Goal: Information Seeking & Learning: Learn about a topic

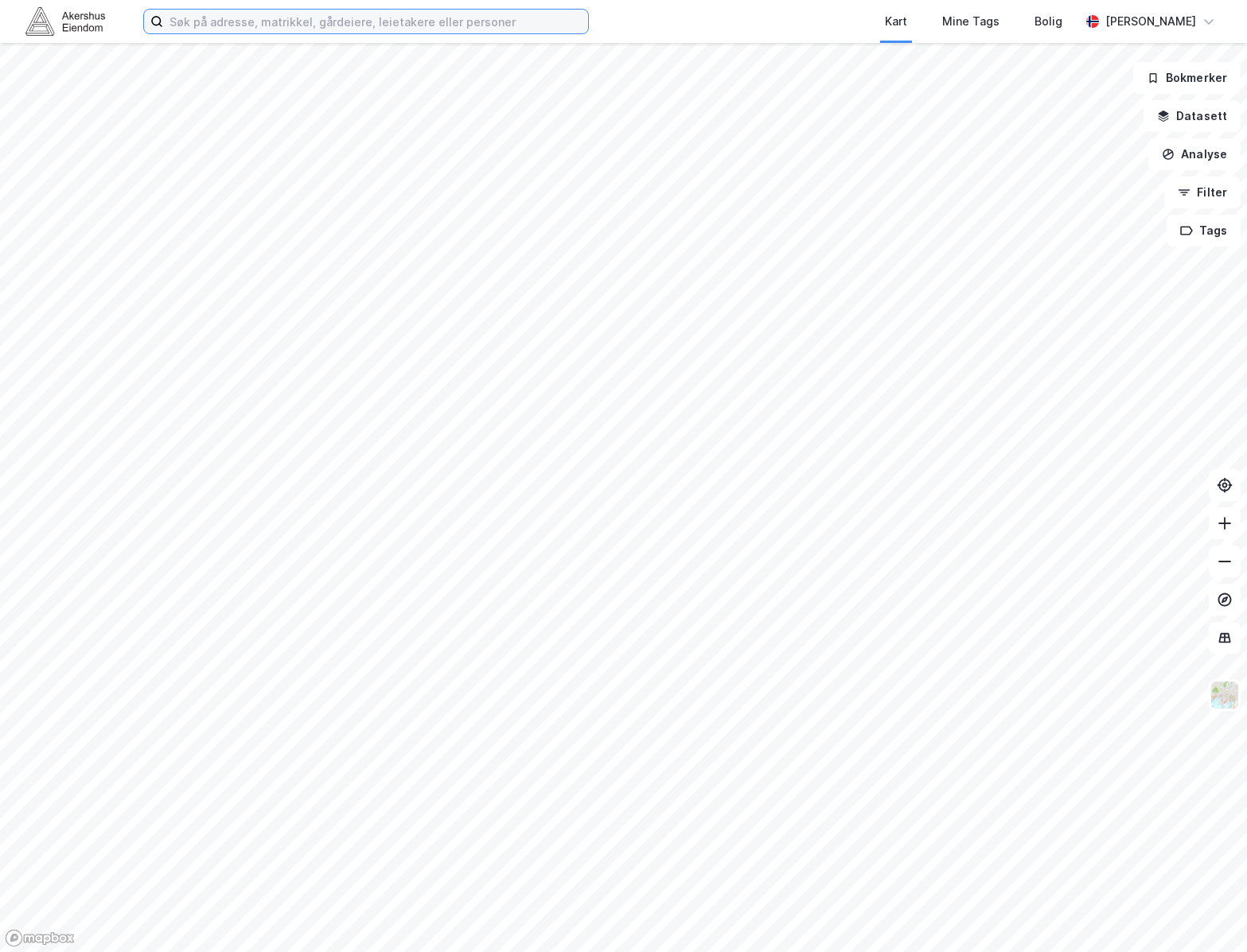
drag, startPoint x: 251, startPoint y: 27, endPoint x: 264, endPoint y: 19, distance: 15.3
click at [256, 22] on input at bounding box center [375, 22] width 425 height 24
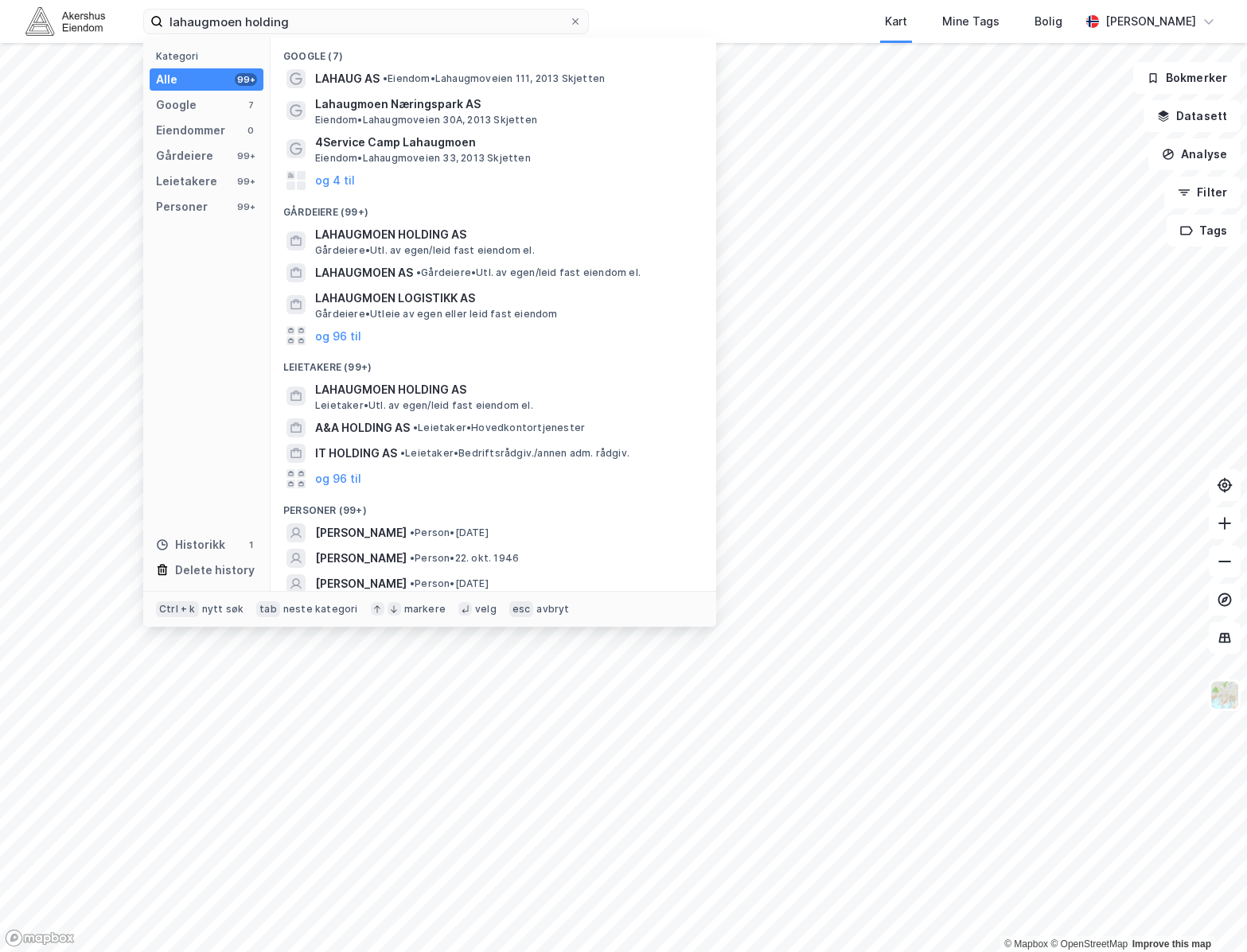
click at [435, 218] on div "Gårdeiere (99+)" at bounding box center [493, 208] width 445 height 29
click at [435, 238] on span "LAHAUGMOEN HOLDING AS" at bounding box center [506, 234] width 381 height 19
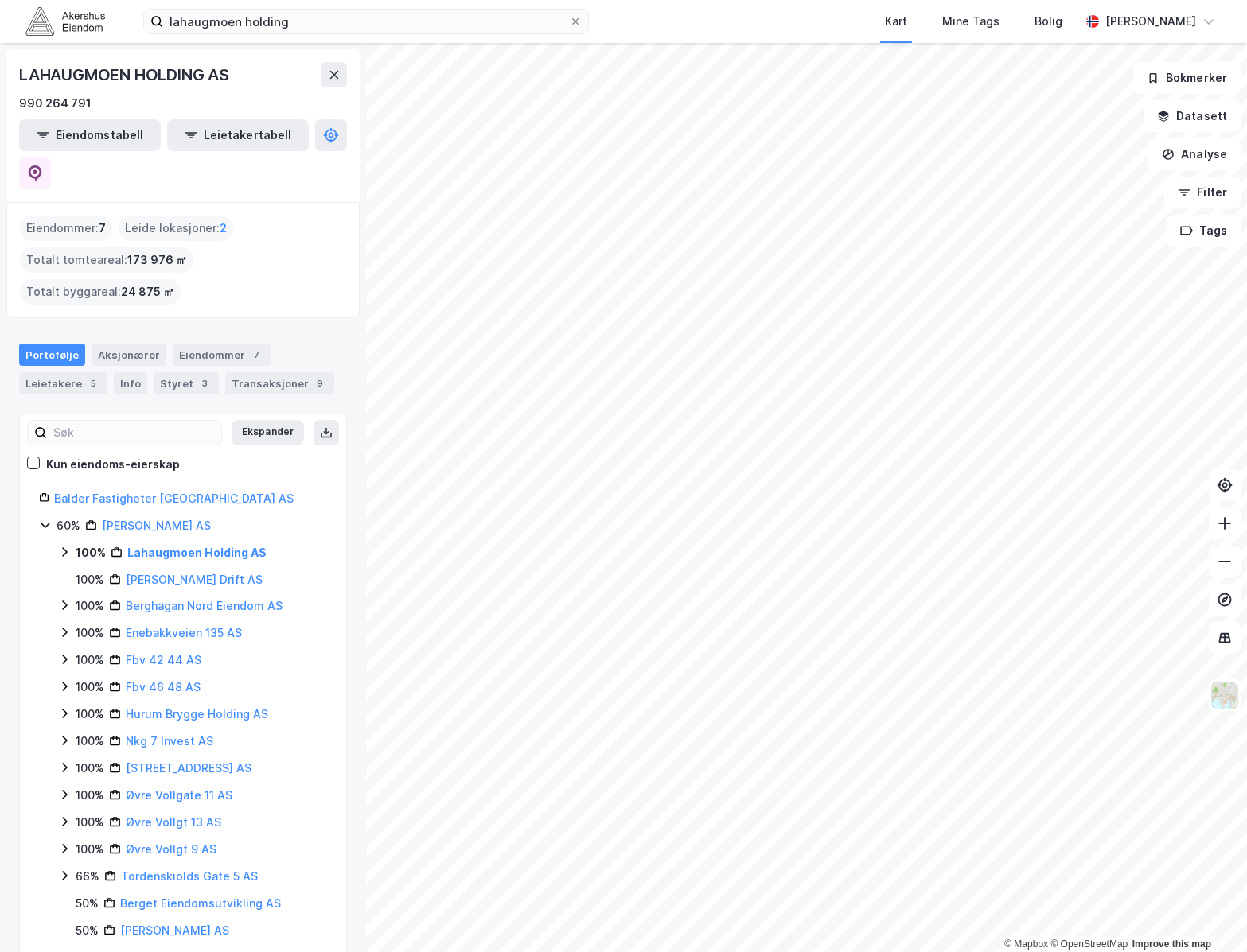
click at [68, 546] on icon at bounding box center [65, 552] width 13 height 13
click at [81, 599] on icon at bounding box center [84, 606] width 13 height 13
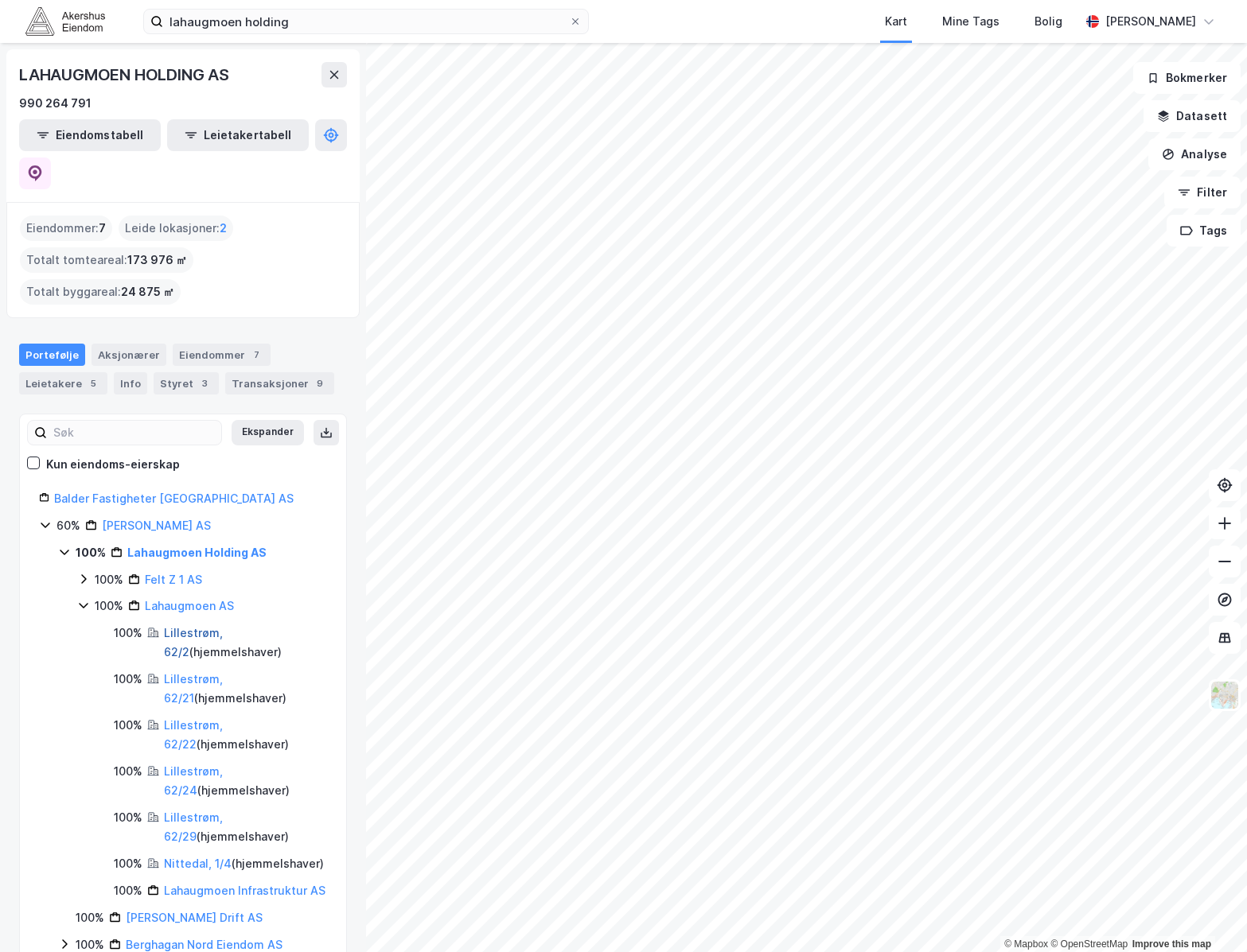
click at [223, 626] on link "Lillestrøm, 62/2" at bounding box center [193, 642] width 58 height 32
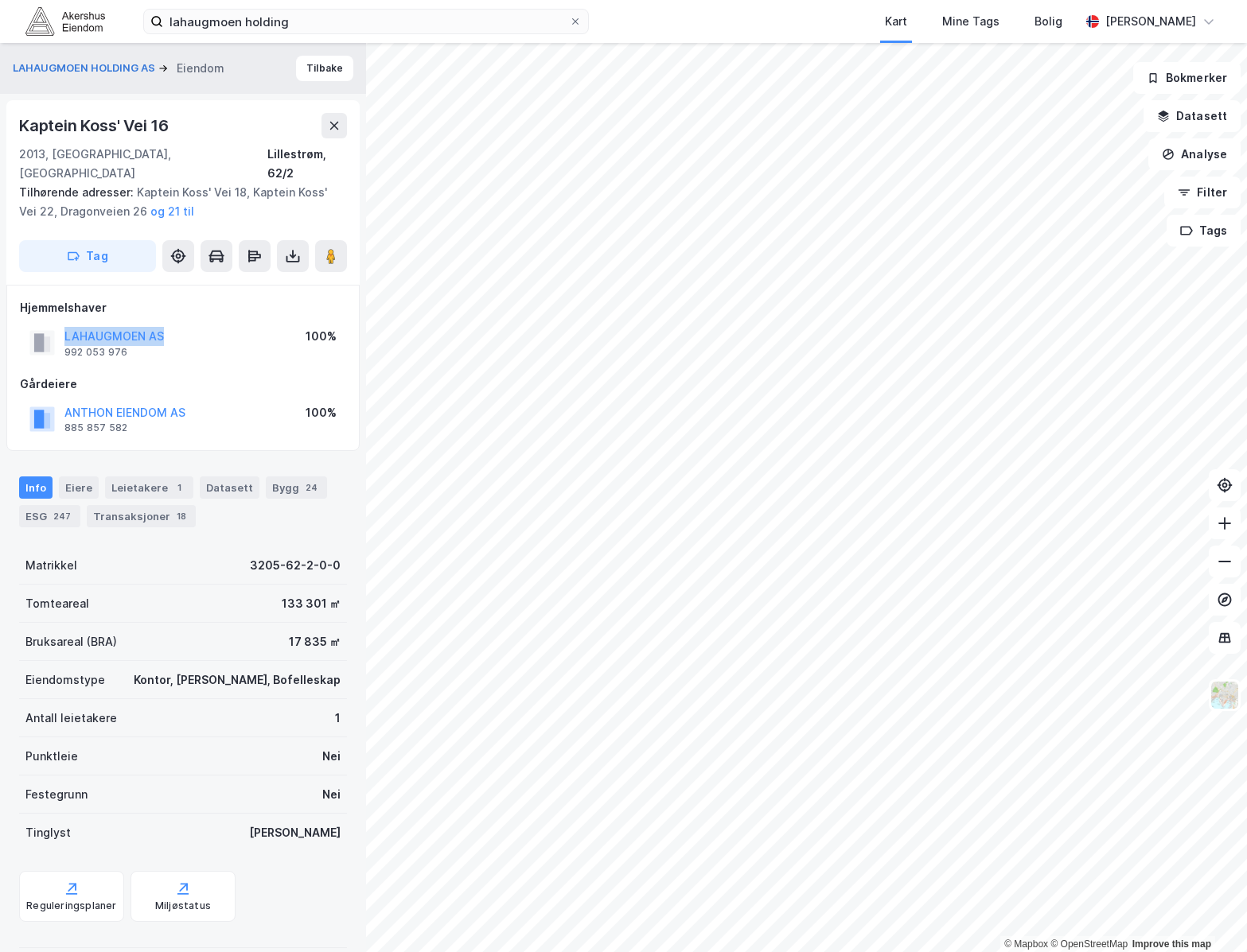
drag, startPoint x: 202, startPoint y: 315, endPoint x: 63, endPoint y: 319, distance: 139.1
click at [63, 324] on div "LAHAUGMOEN AS 992 053 976 100%" at bounding box center [183, 343] width 327 height 38
copy button "LAHAUGMOEN AS"
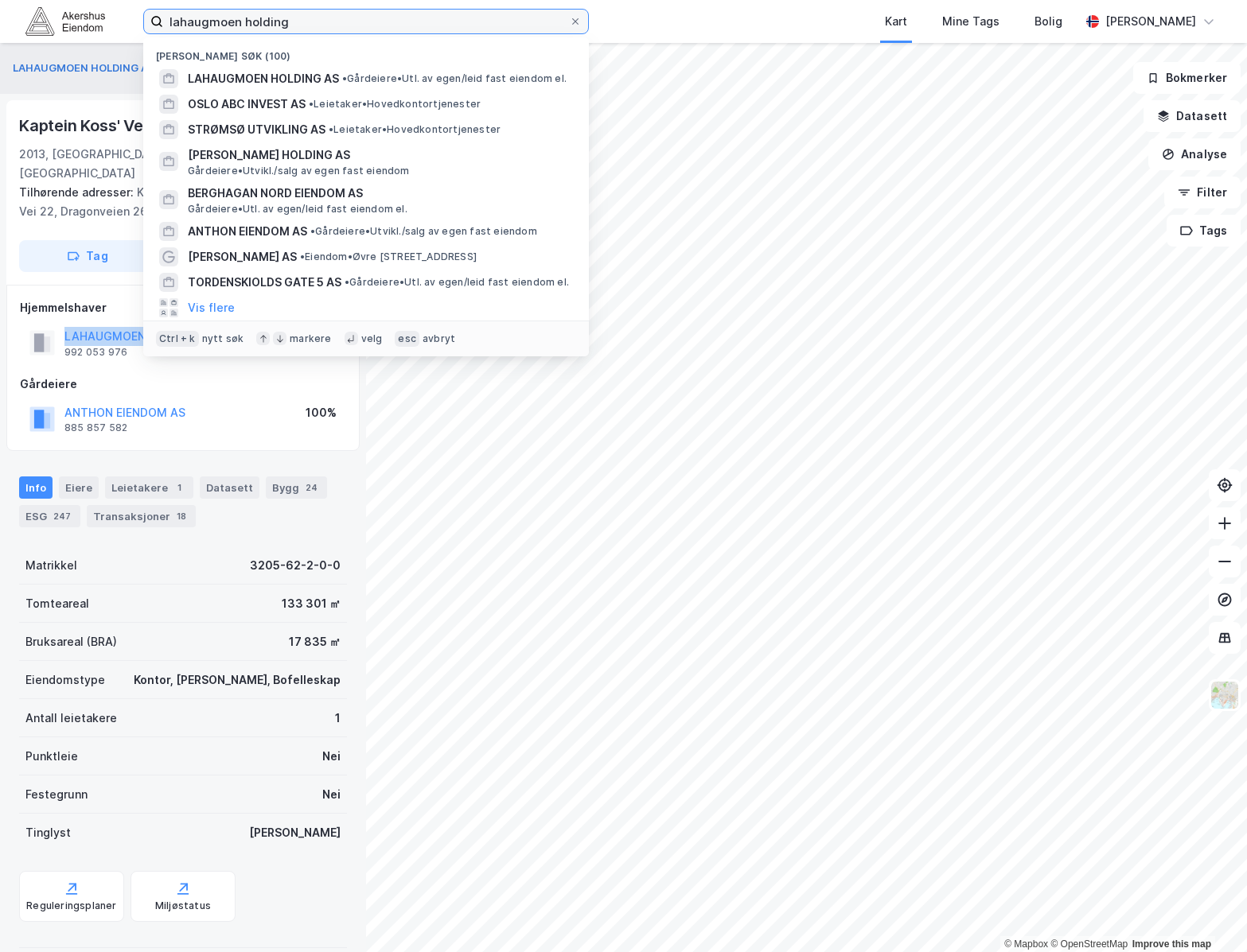
click at [308, 17] on input "lahaugmoen holding" at bounding box center [365, 22] width 406 height 24
type input "dragonveien 7"
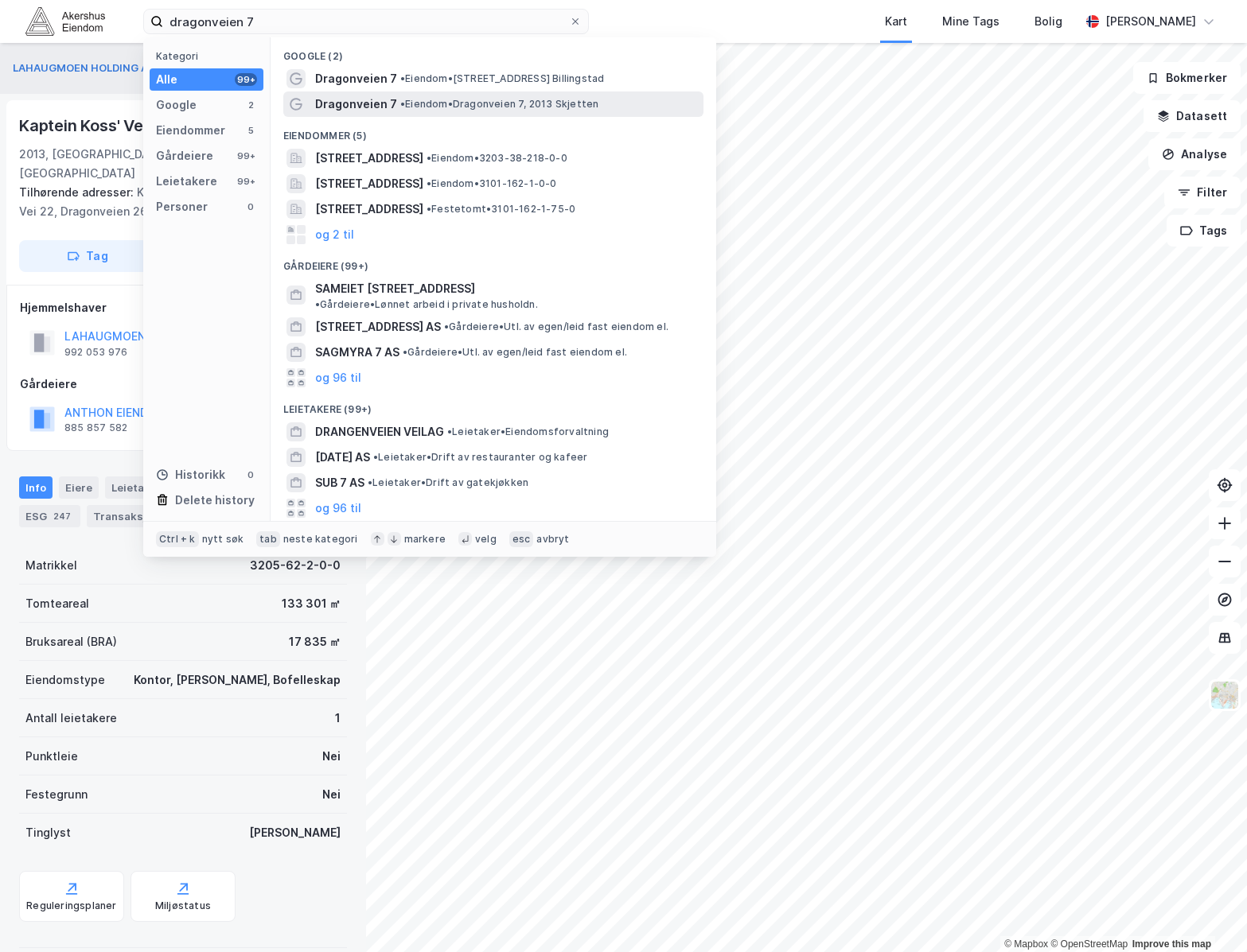
click at [463, 103] on span "• Eiendom • Dragonveien 7, 2013 Skjetten" at bounding box center [499, 104] width 198 height 13
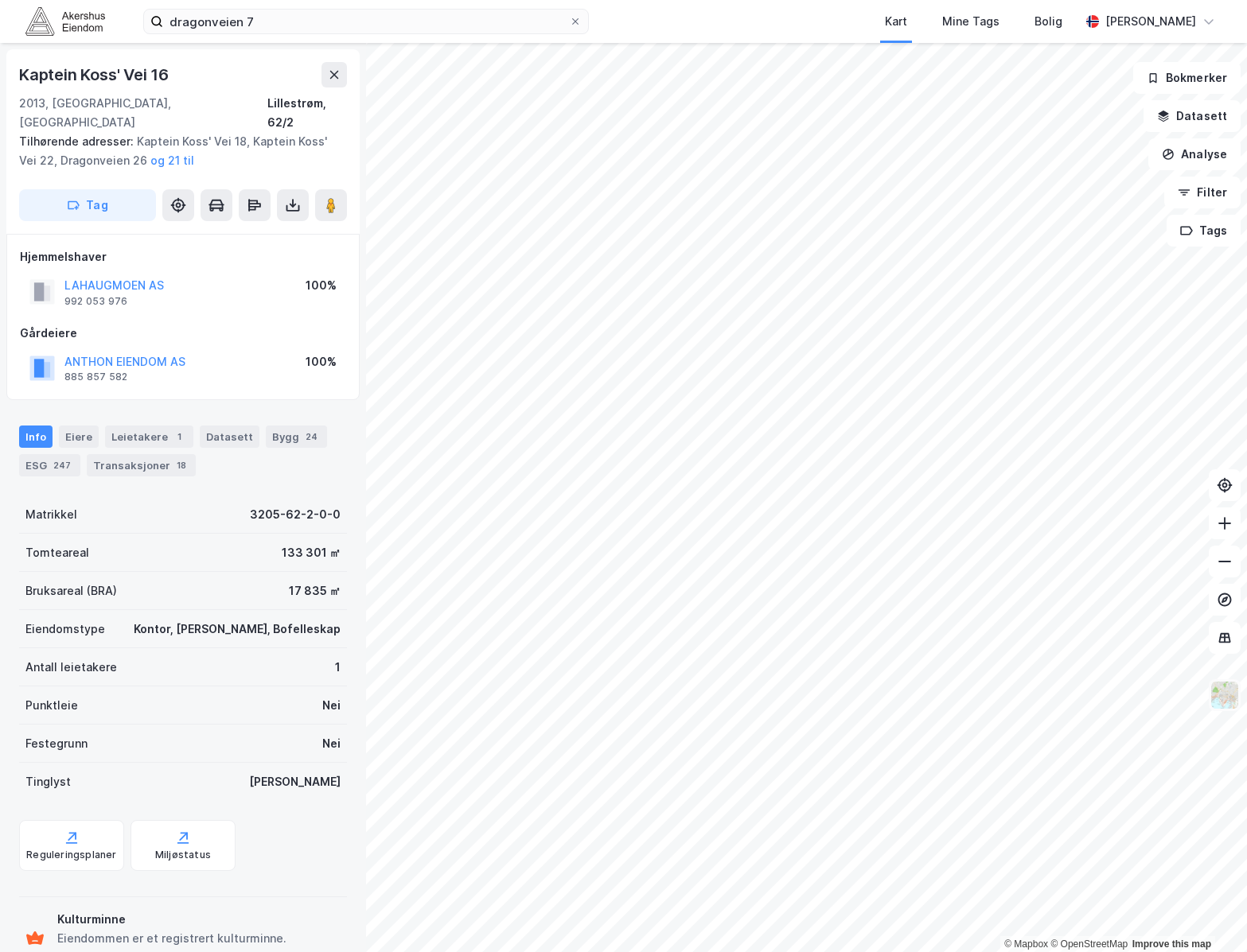
click at [1224, 695] on img at bounding box center [1225, 696] width 31 height 31
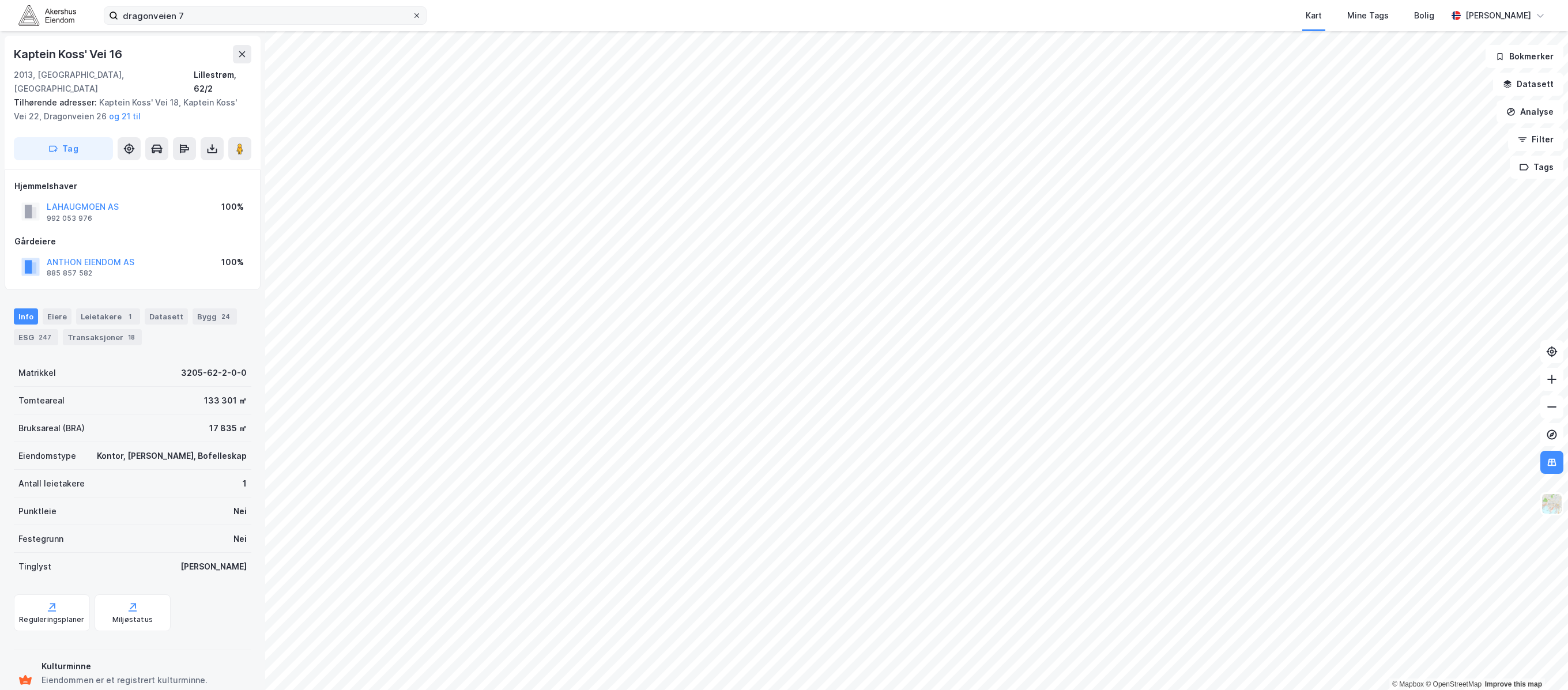
click at [419, 20] on div at bounding box center [417, 16] width 7 height 9
click at [412, 20] on input "dragonveien 7" at bounding box center [265, 16] width 294 height 18
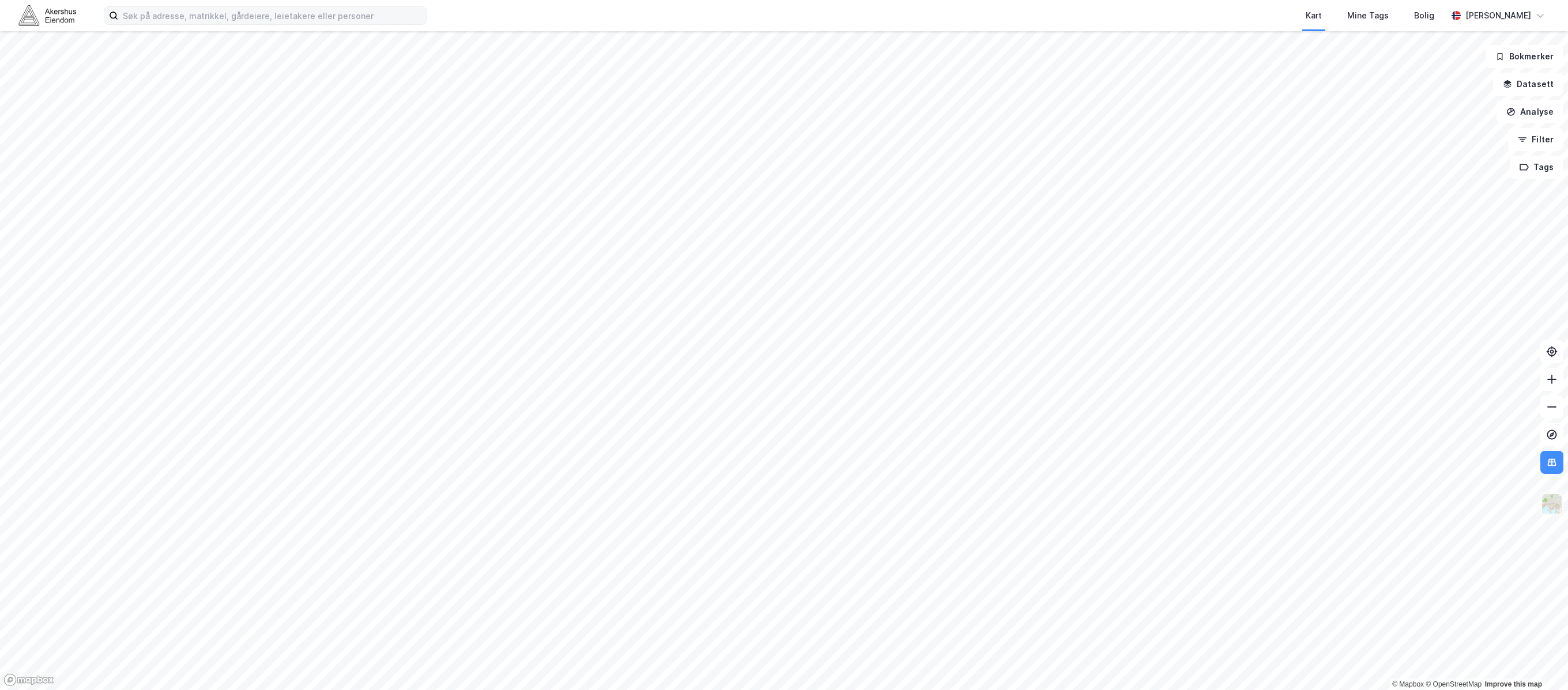
click at [903, 508] on img at bounding box center [1552, 504] width 22 height 22
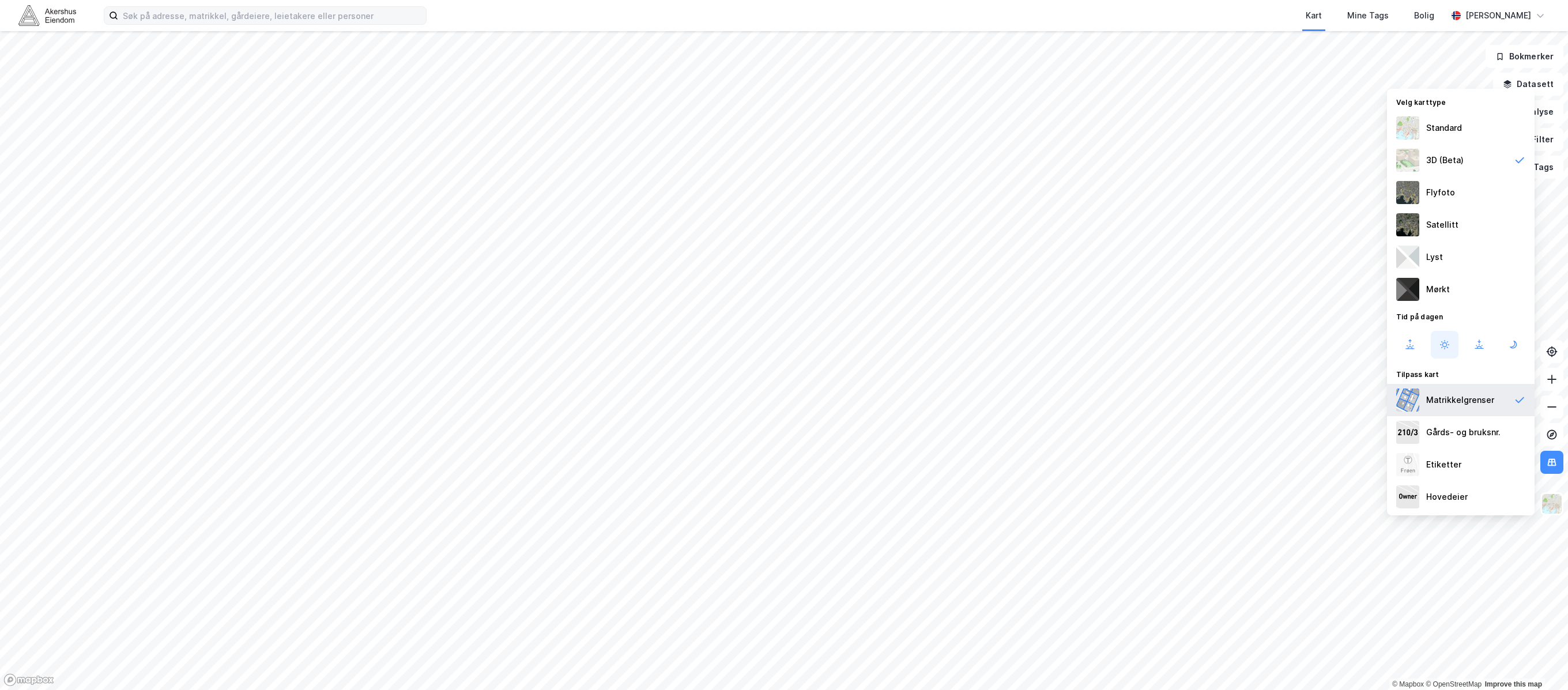
click at [903, 396] on div "Matrikkelgrenser" at bounding box center [1460, 400] width 68 height 14
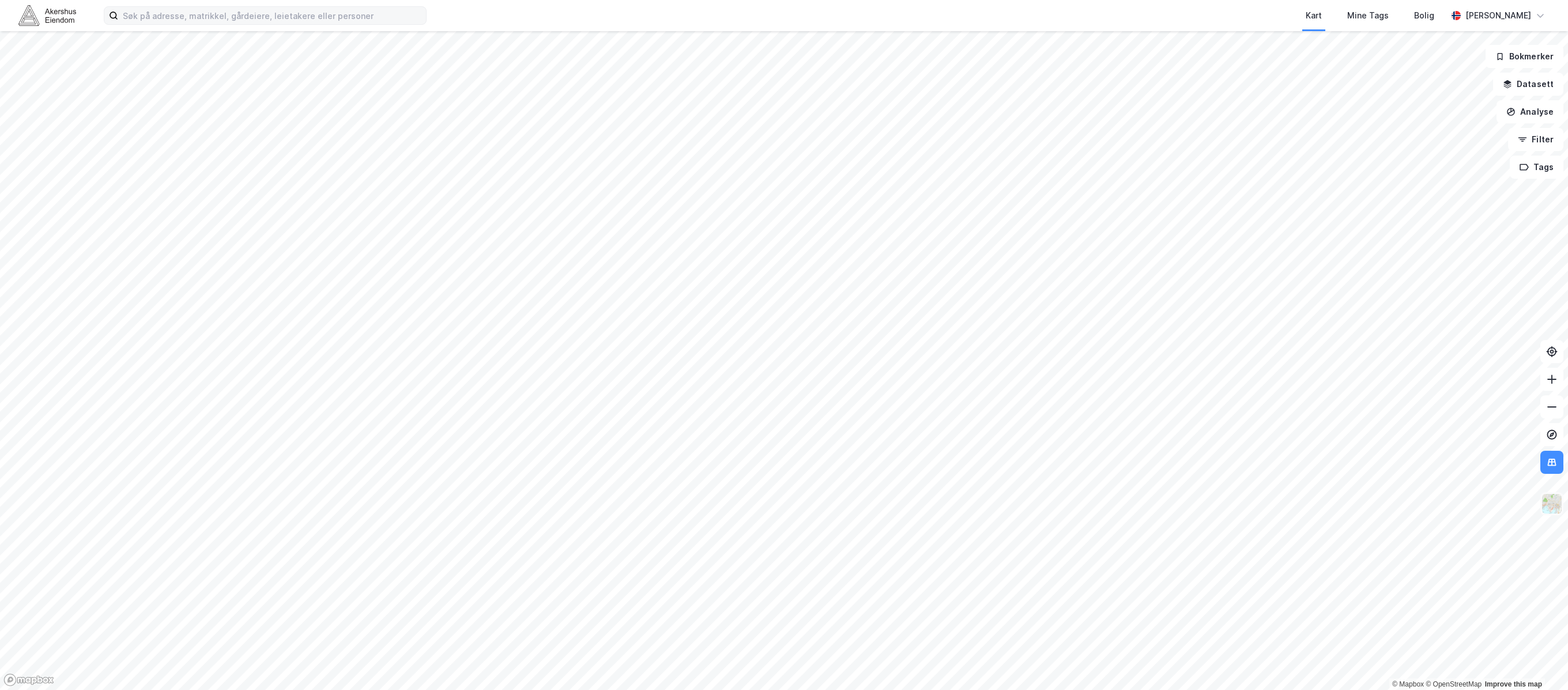
click at [903, 502] on img at bounding box center [1552, 504] width 22 height 22
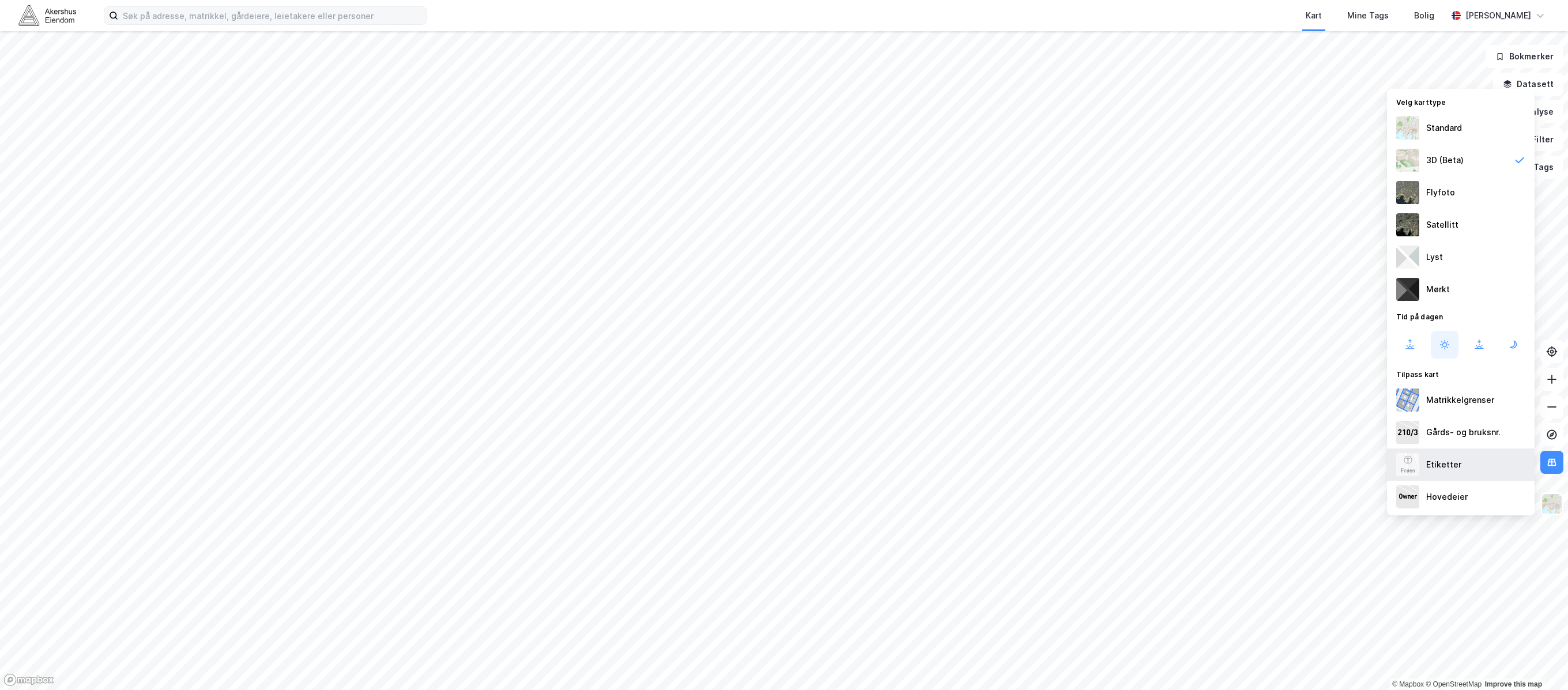
click at [903, 472] on div "Etiketter" at bounding box center [1461, 465] width 147 height 33
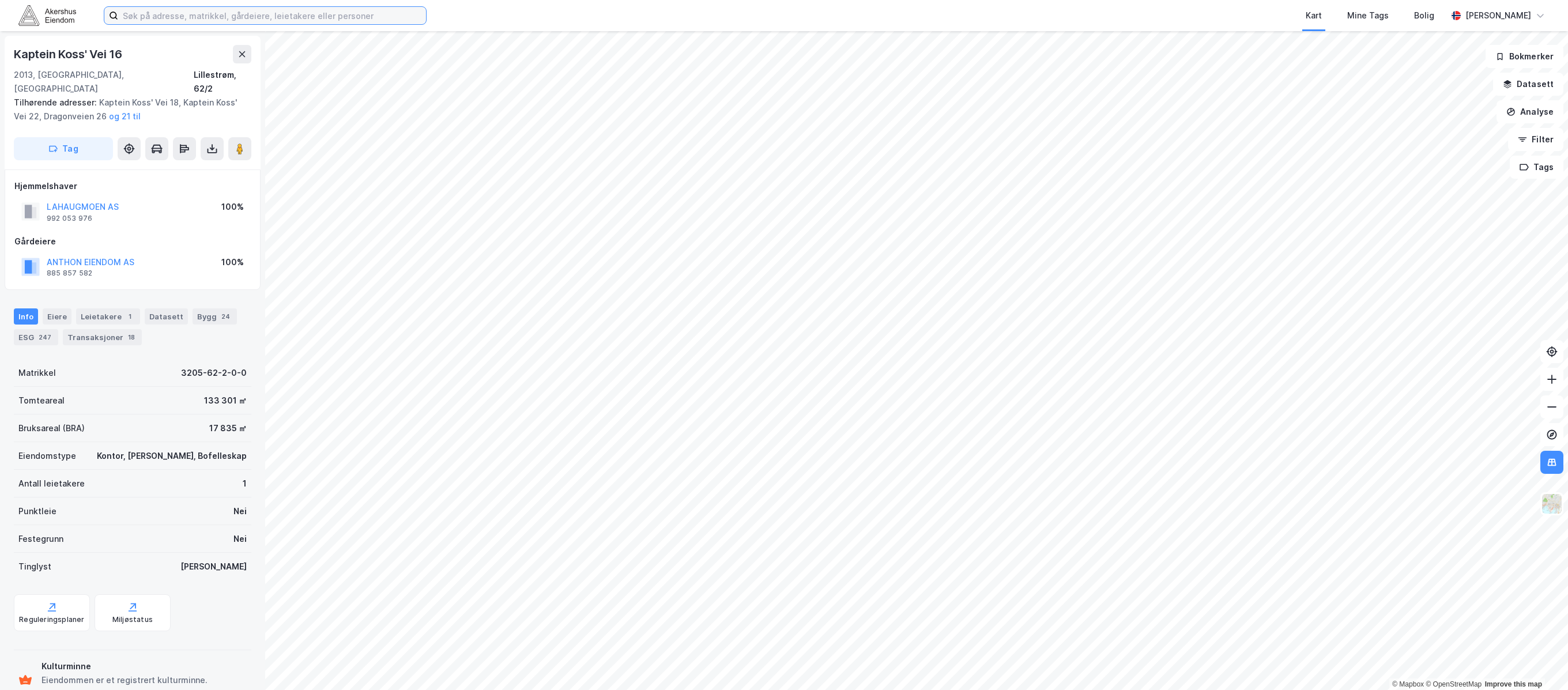
click at [237, 20] on input at bounding box center [272, 16] width 308 height 18
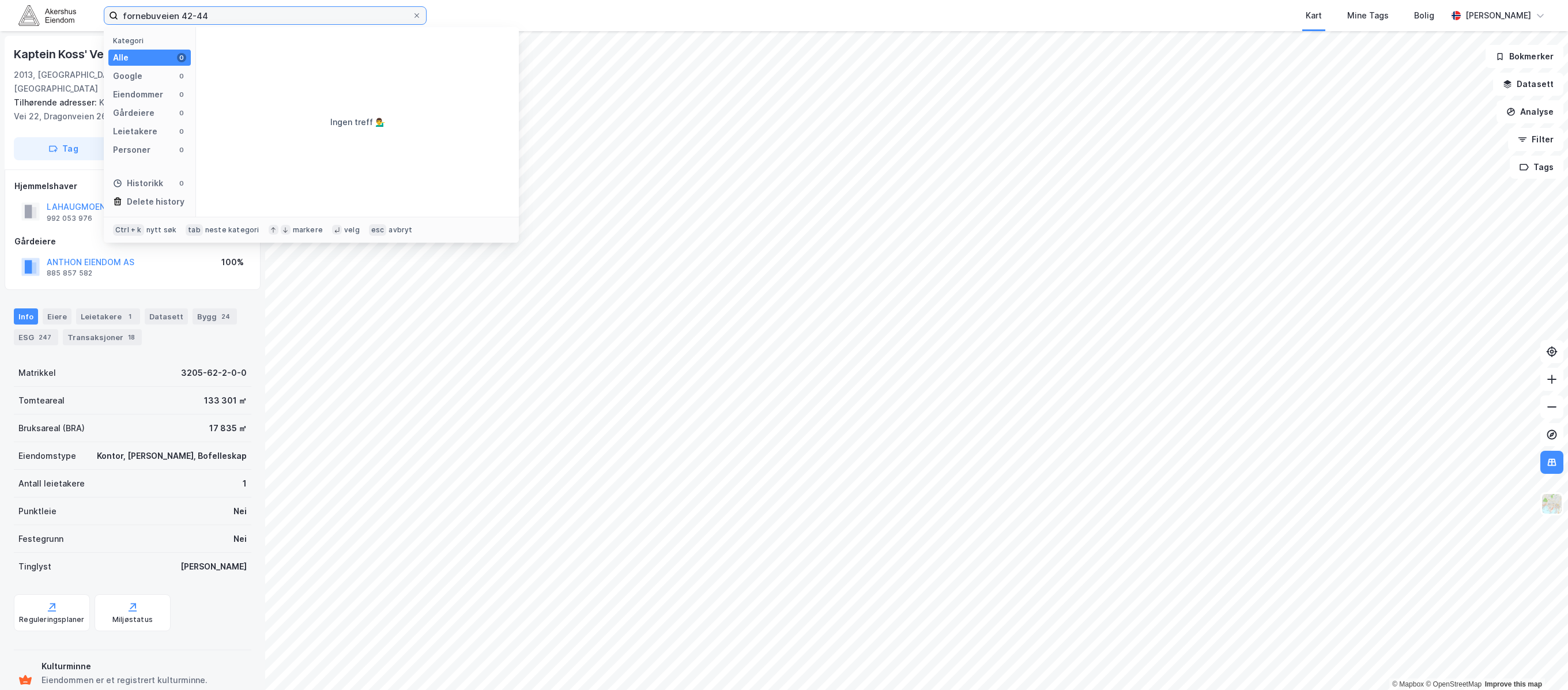
click at [256, 12] on input "fornebuveien 42-44" at bounding box center [265, 16] width 294 height 18
click at [287, 20] on input "fornebuveien 42-44" at bounding box center [265, 16] width 294 height 18
type input "[STREET_ADDRESS]"
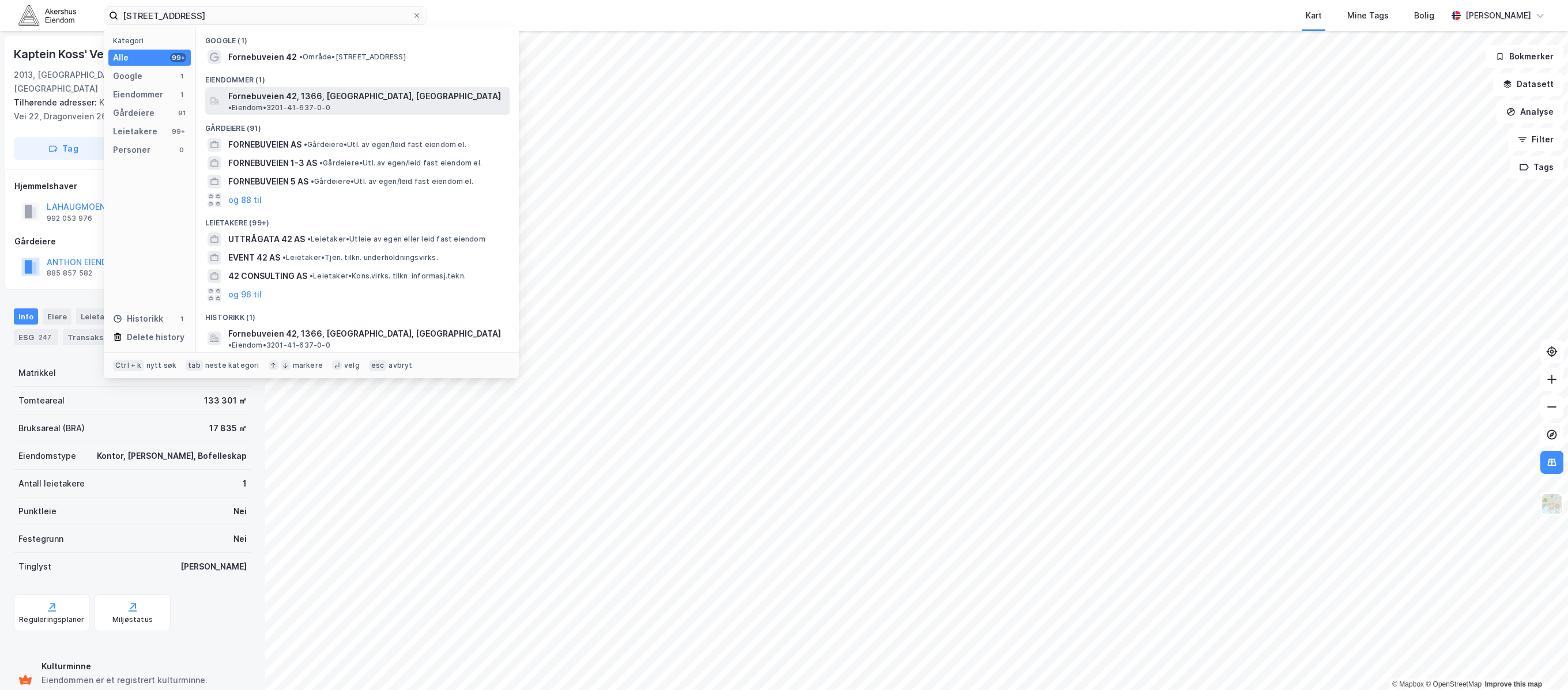
click at [316, 99] on span "Fornebuveien 42, 1366, [GEOGRAPHIC_DATA], [GEOGRAPHIC_DATA]" at bounding box center [364, 96] width 273 height 14
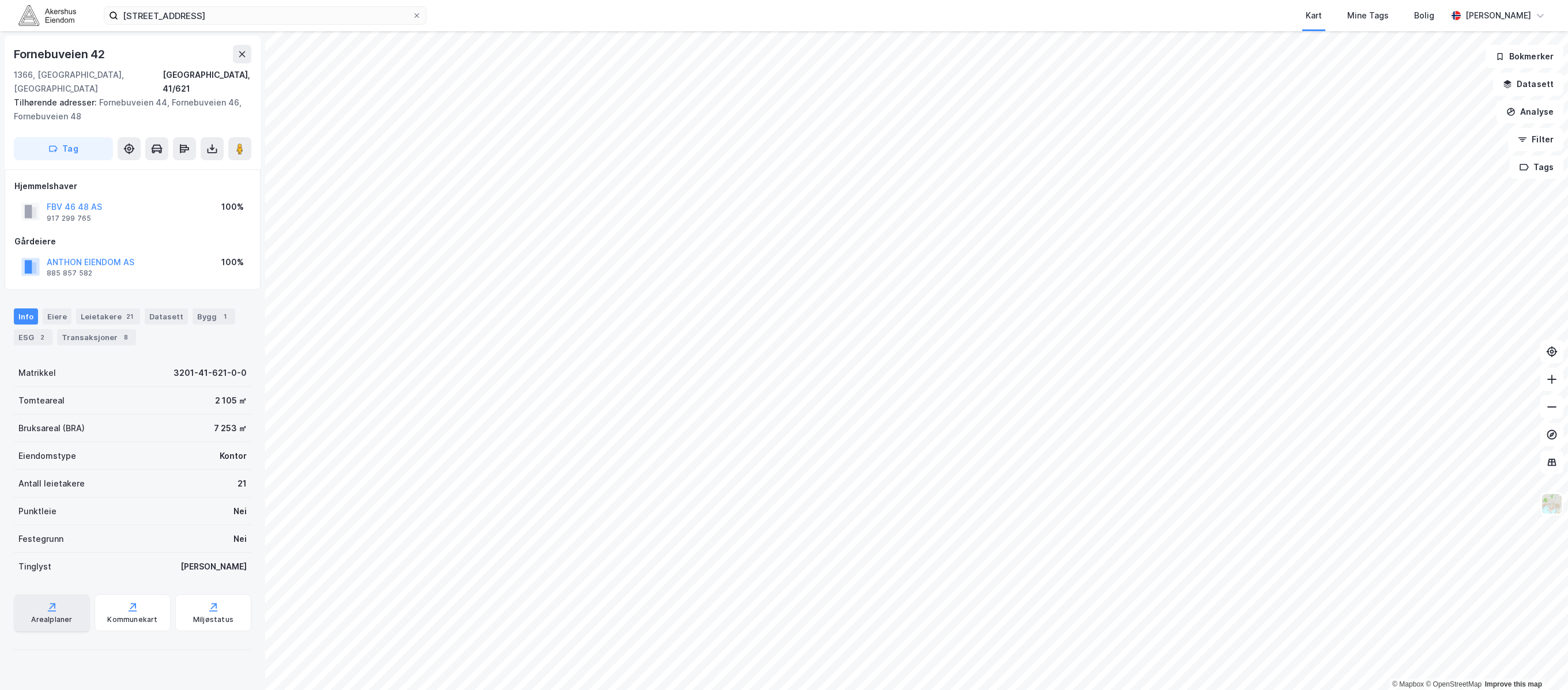
click at [74, 595] on div "Arealplaner" at bounding box center [52, 613] width 76 height 37
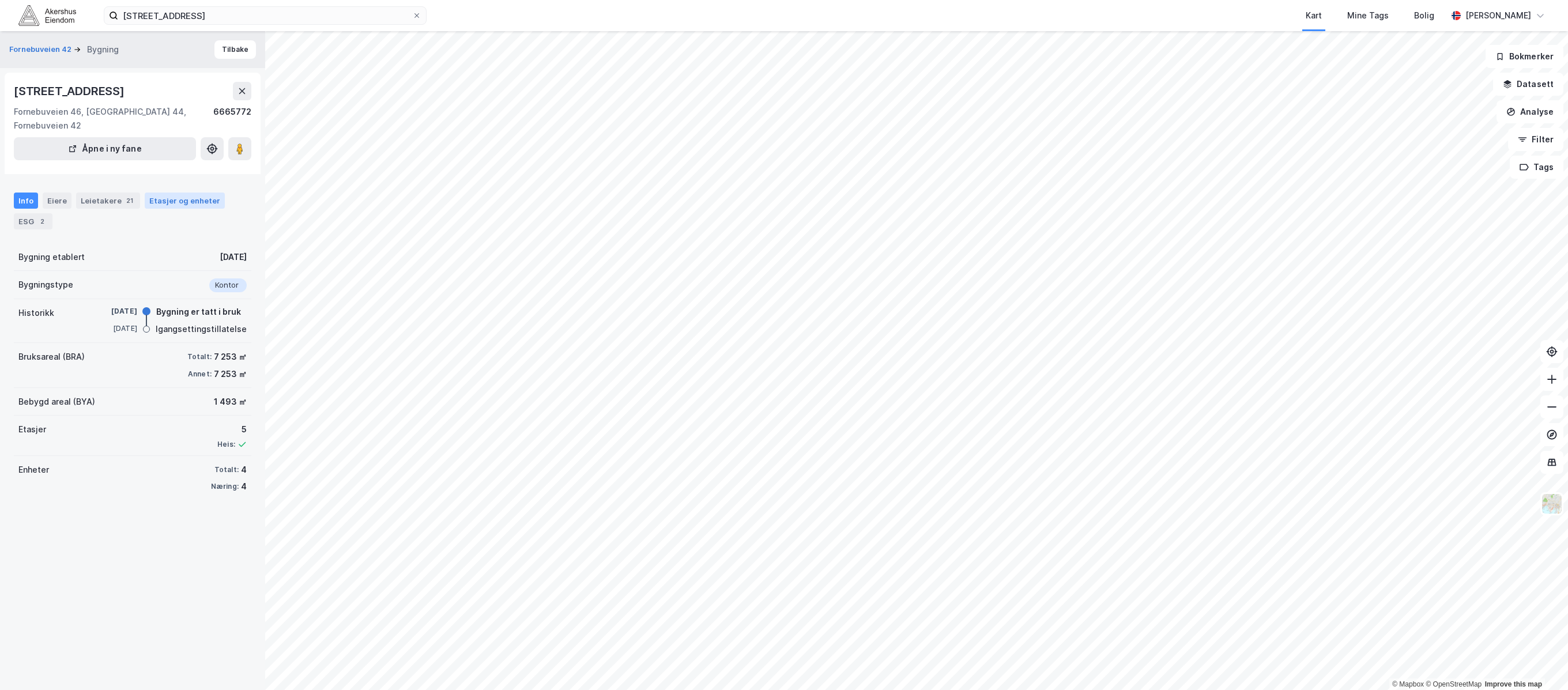
click at [149, 202] on div "Etasjer og enheter" at bounding box center [185, 201] width 71 height 10
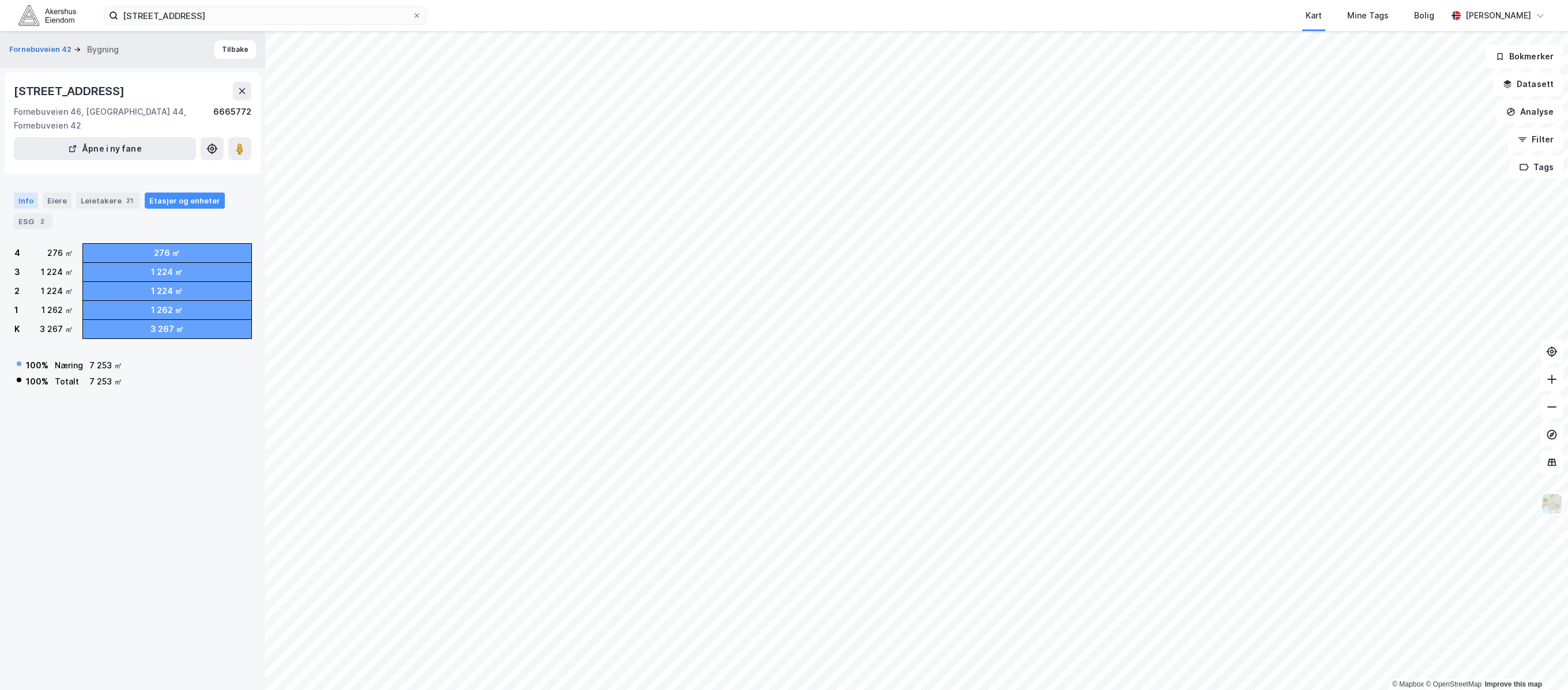
click at [27, 198] on div "Info" at bounding box center [25, 200] width 24 height 16
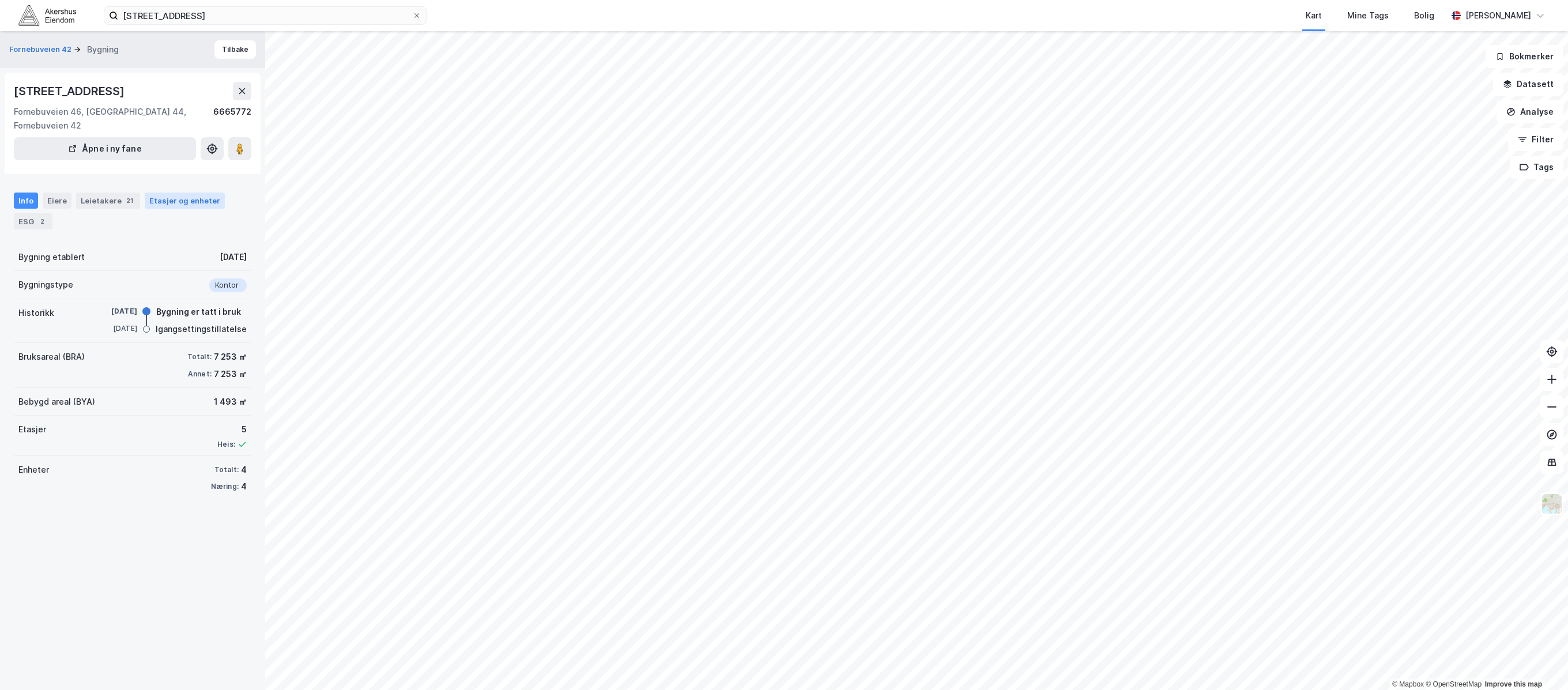
click at [183, 202] on div "Etasjer og enheter" at bounding box center [185, 201] width 71 height 10
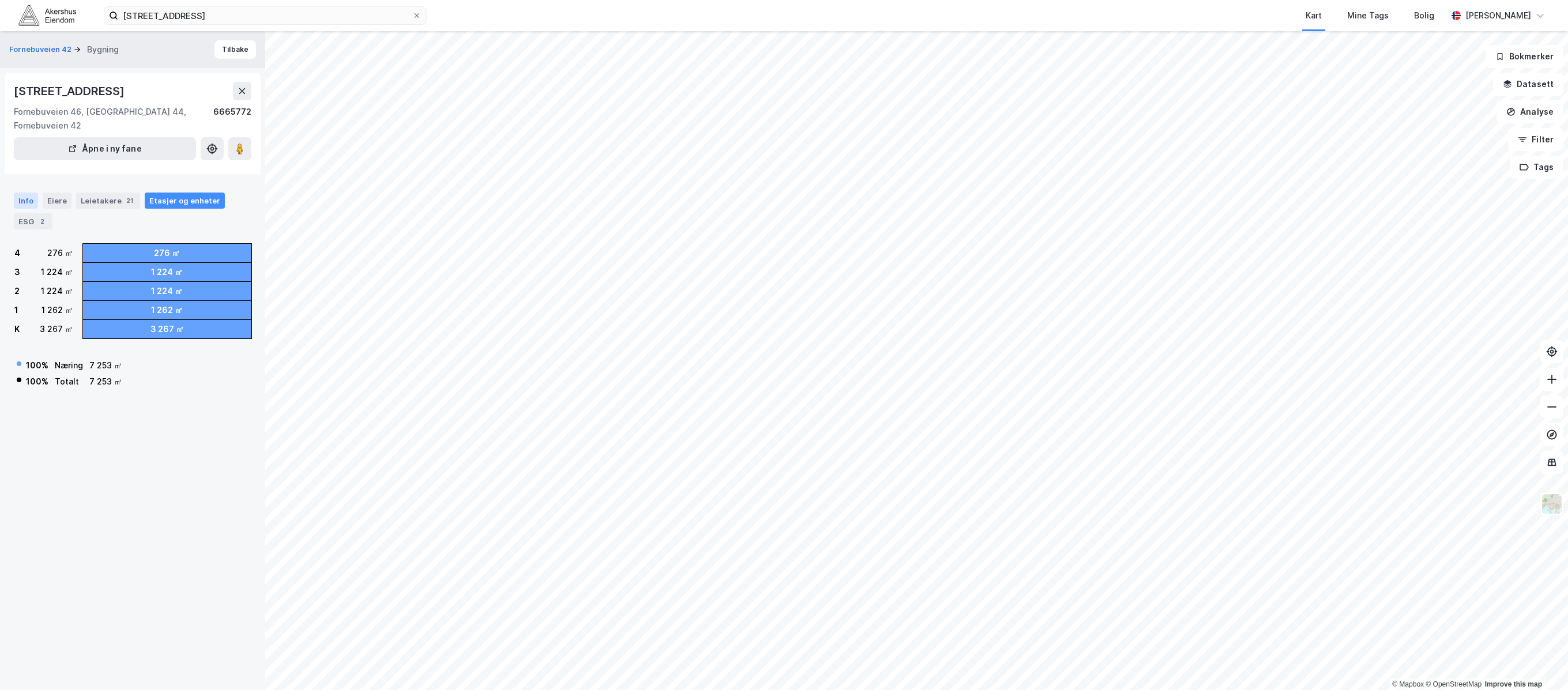
click at [18, 200] on div "Info" at bounding box center [25, 200] width 24 height 16
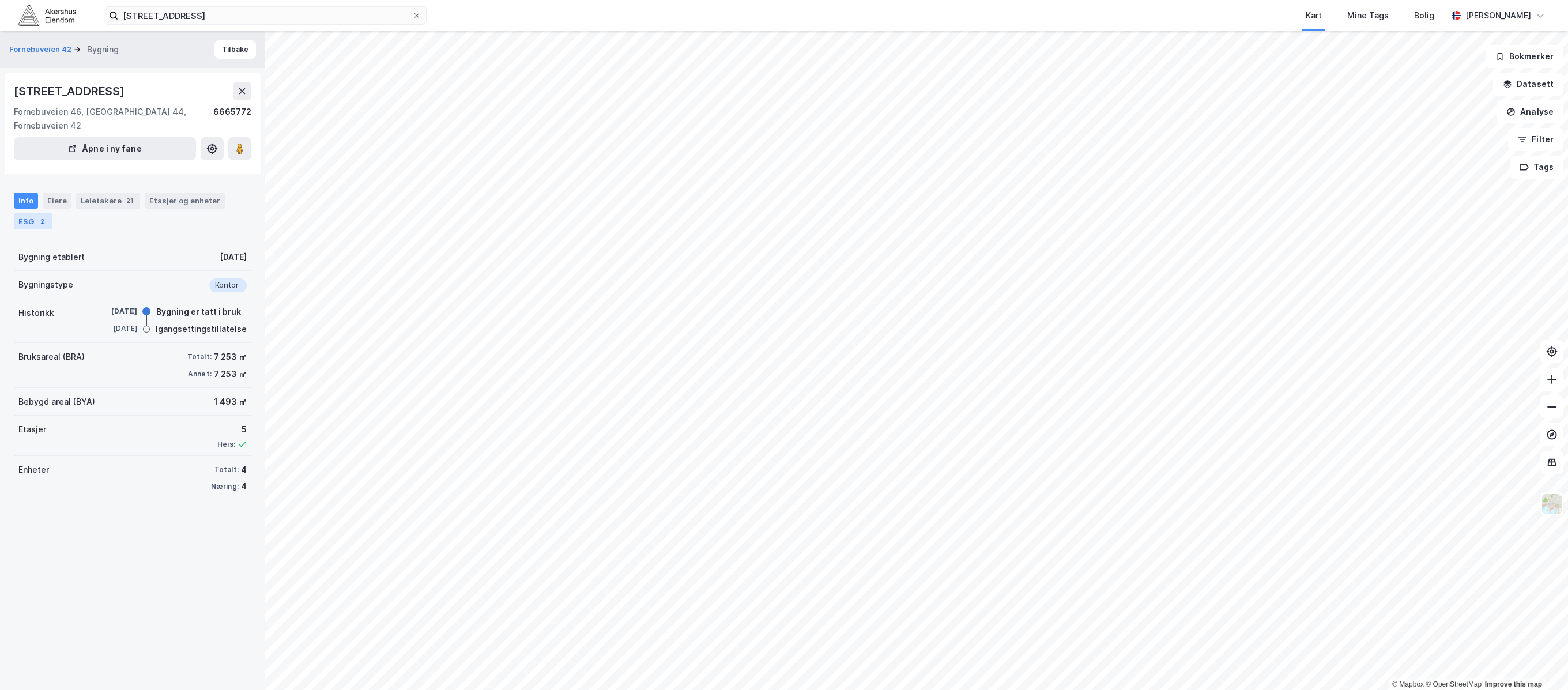
click at [25, 223] on div "ESG 2" at bounding box center [33, 221] width 38 height 16
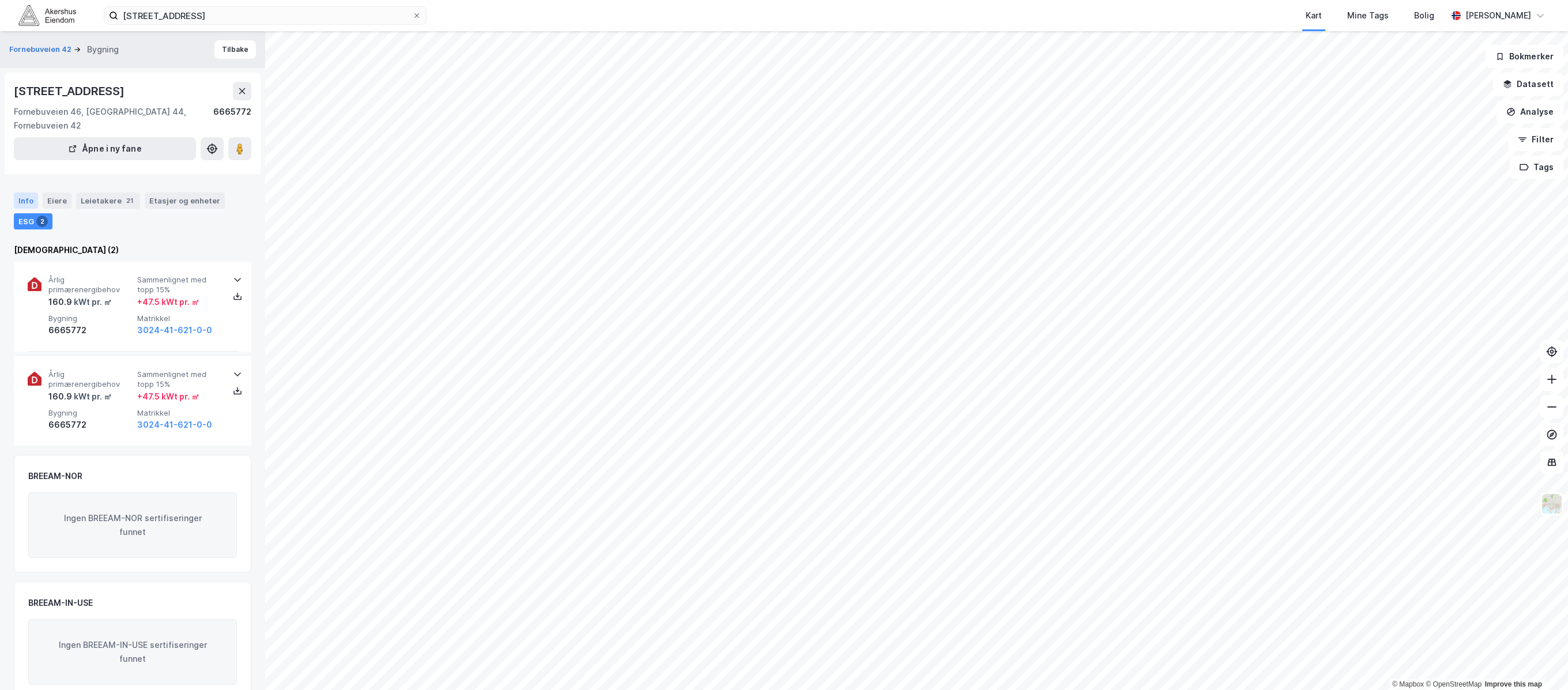
click at [31, 197] on div "Info" at bounding box center [25, 200] width 24 height 16
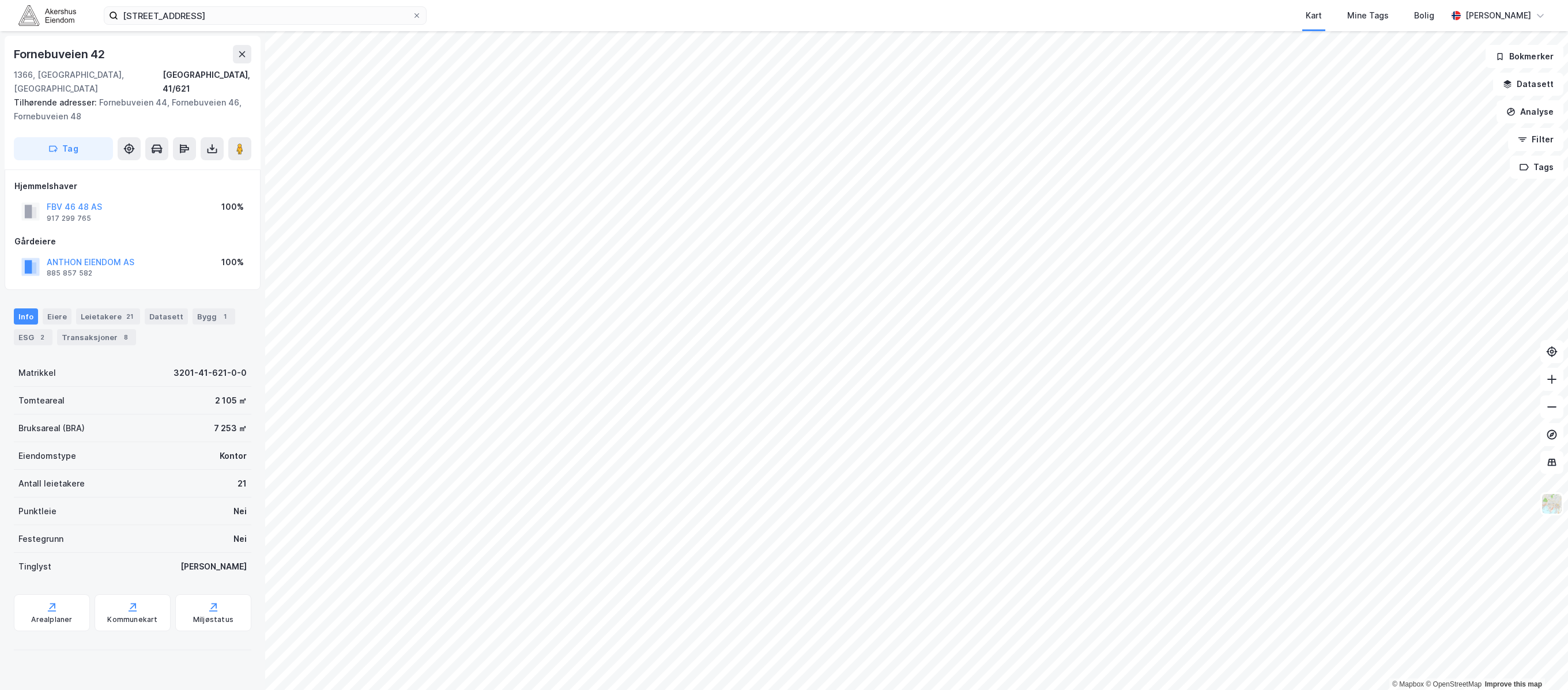
click at [18, 644] on div "Fornebuveien 42 1366, [GEOGRAPHIC_DATA], [GEOGRAPHIC_DATA], 41/621 Tilhørende a…" at bounding box center [132, 361] width 265 height 659
click at [419, 13] on icon at bounding box center [417, 15] width 5 height 5
click at [412, 13] on input "[STREET_ADDRESS]" at bounding box center [265, 16] width 294 height 18
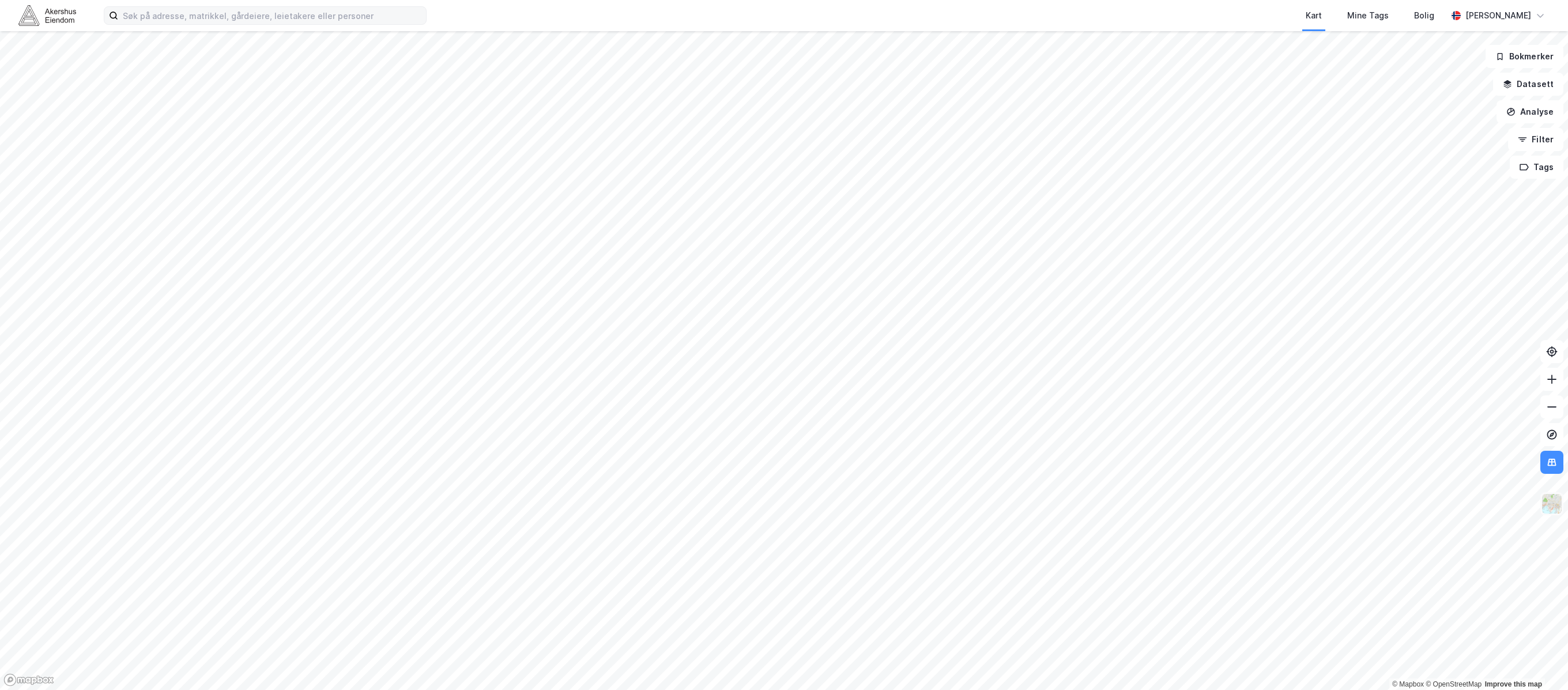
click at [903, 509] on img at bounding box center [1552, 504] width 22 height 22
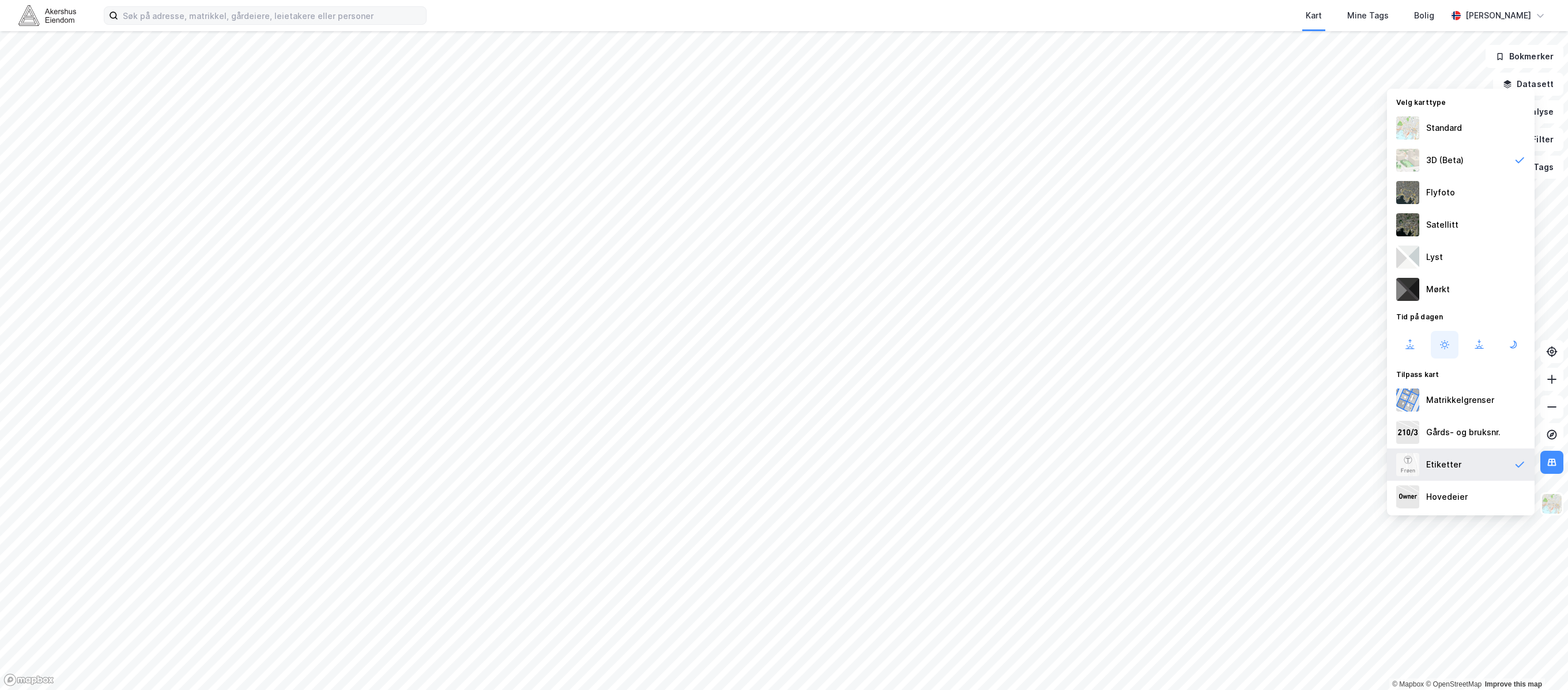
click at [903, 464] on div "Etiketter" at bounding box center [1444, 464] width 35 height 14
